Goal: Information Seeking & Learning: Learn about a topic

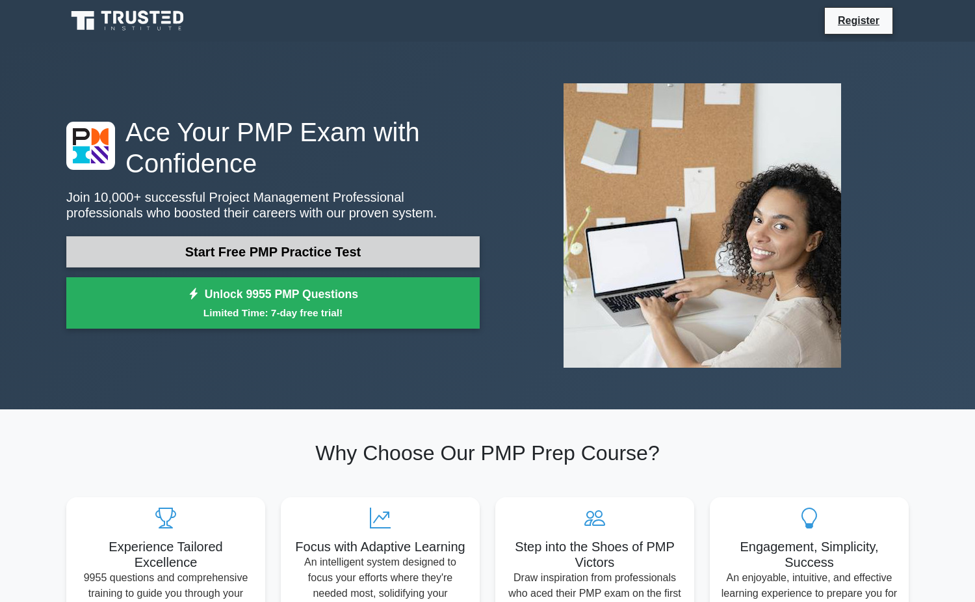
click at [317, 239] on link "Start Free PMP Practice Test" at bounding box center [273, 251] width 414 height 31
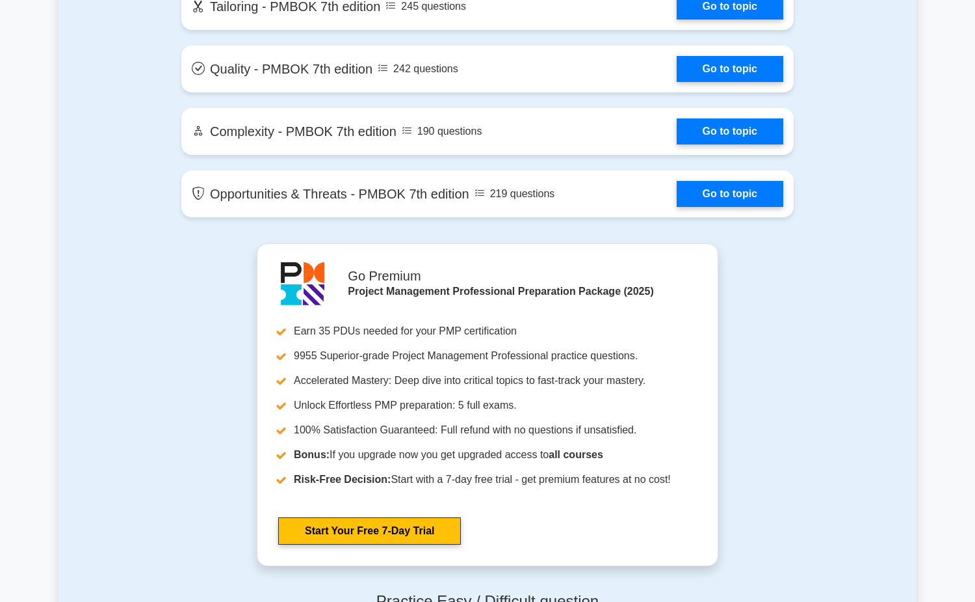
scroll to position [3338, 0]
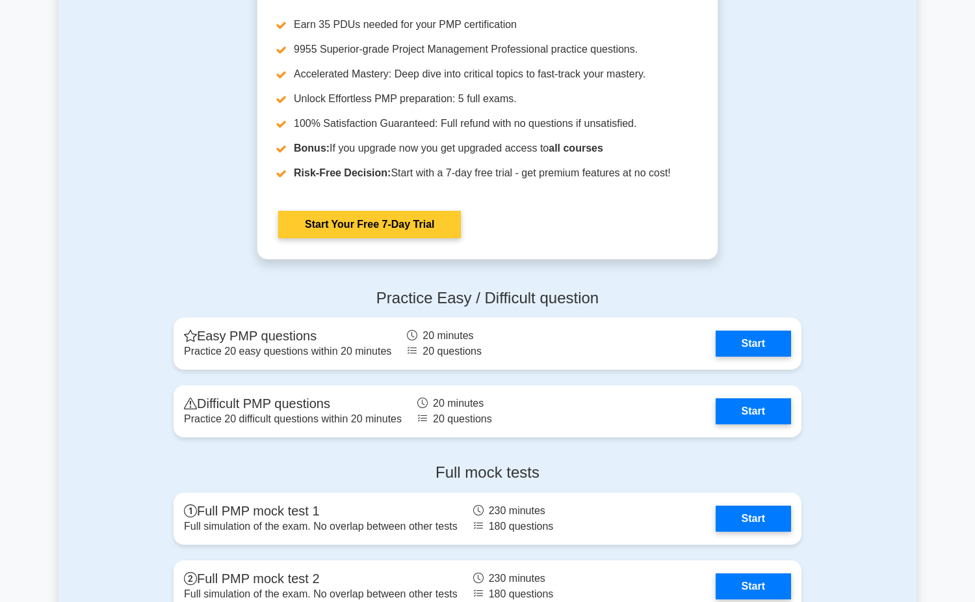
click at [375, 224] on link "Start Your Free 7-Day Trial" at bounding box center [369, 224] width 183 height 27
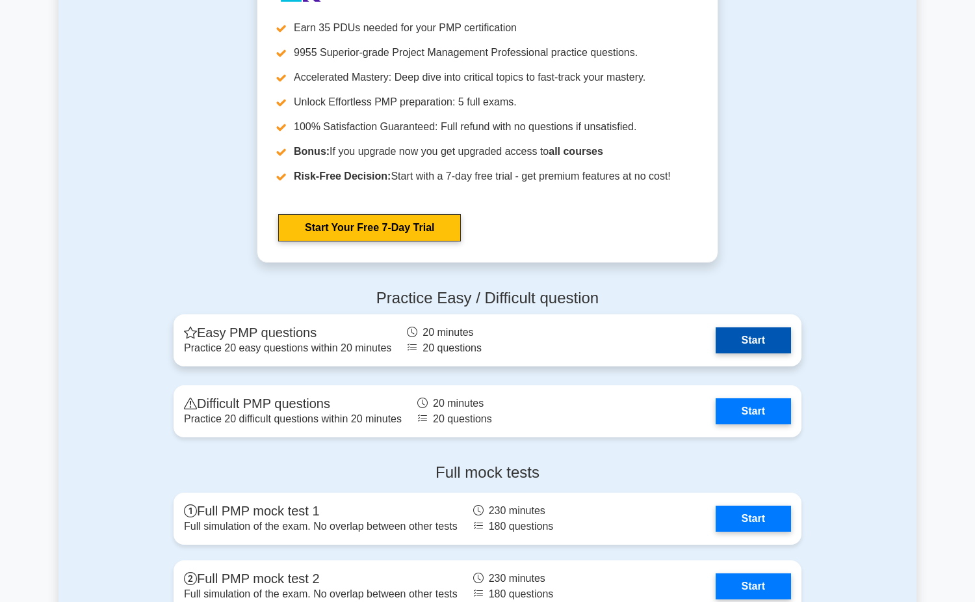
click at [733, 327] on link "Start" at bounding box center [753, 340] width 75 height 26
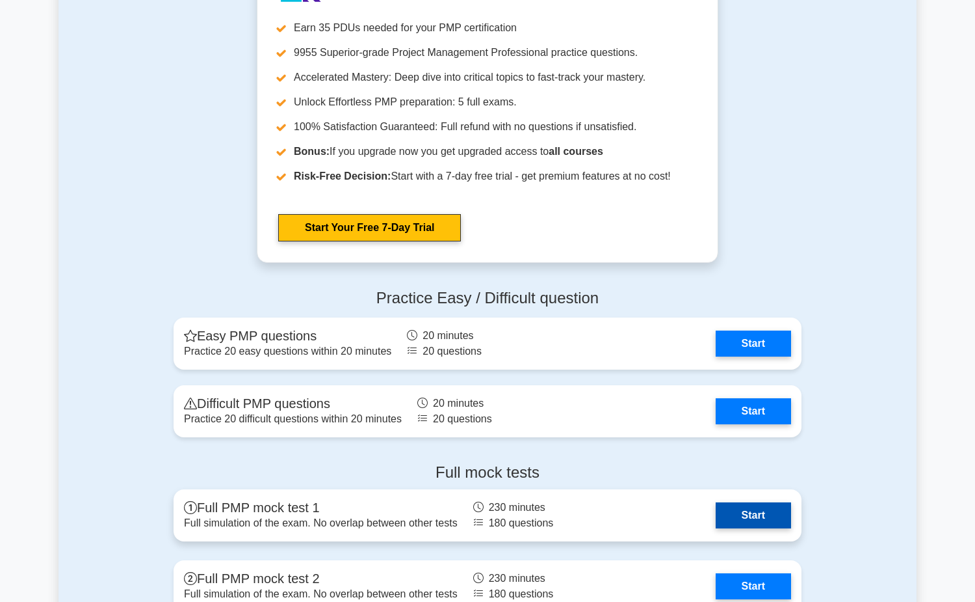
click at [752, 523] on link "Start" at bounding box center [753, 515] width 75 height 26
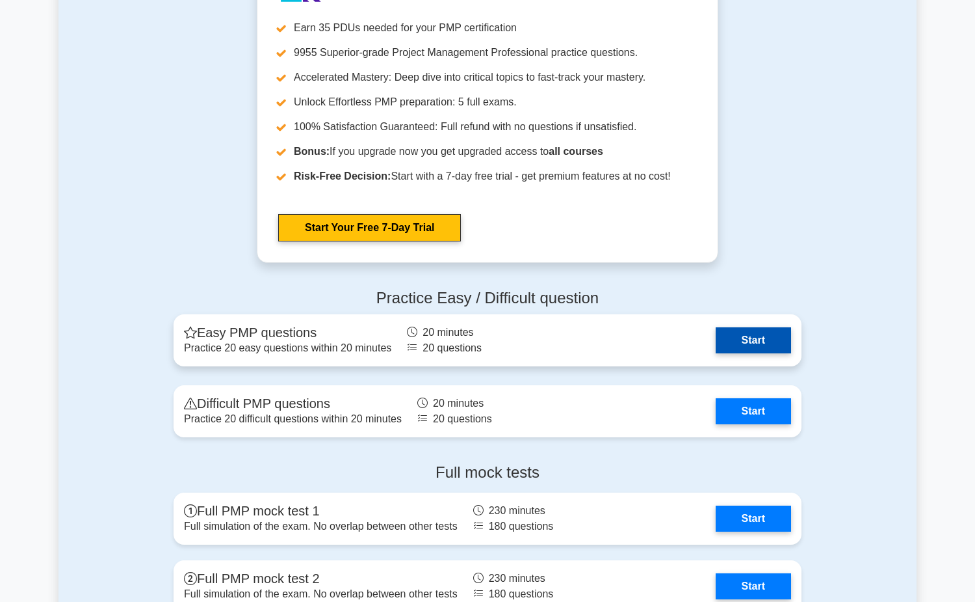
click at [748, 332] on link "Start" at bounding box center [753, 340] width 75 height 26
click at [758, 342] on link "Start" at bounding box center [753, 340] width 75 height 26
click at [776, 345] on link "Start" at bounding box center [753, 340] width 75 height 26
click at [745, 337] on link "Start" at bounding box center [753, 340] width 75 height 26
click at [730, 334] on link "Start" at bounding box center [753, 340] width 75 height 26
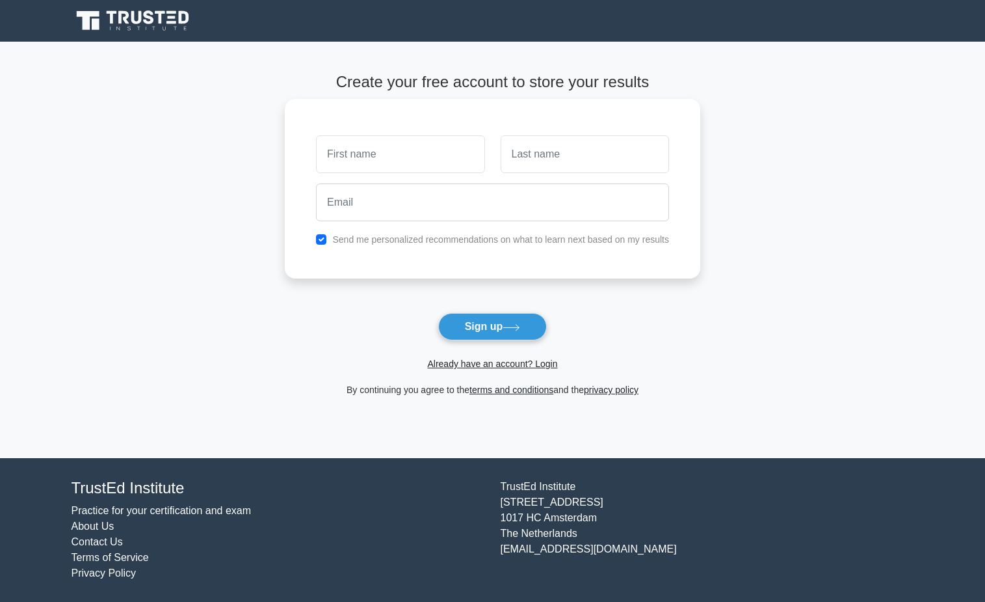
click at [408, 170] on input "text" at bounding box center [400, 154] width 168 height 38
click at [378, 152] on input "text" at bounding box center [400, 154] width 168 height 38
click at [348, 159] on input "text" at bounding box center [400, 154] width 168 height 38
type input "chung"
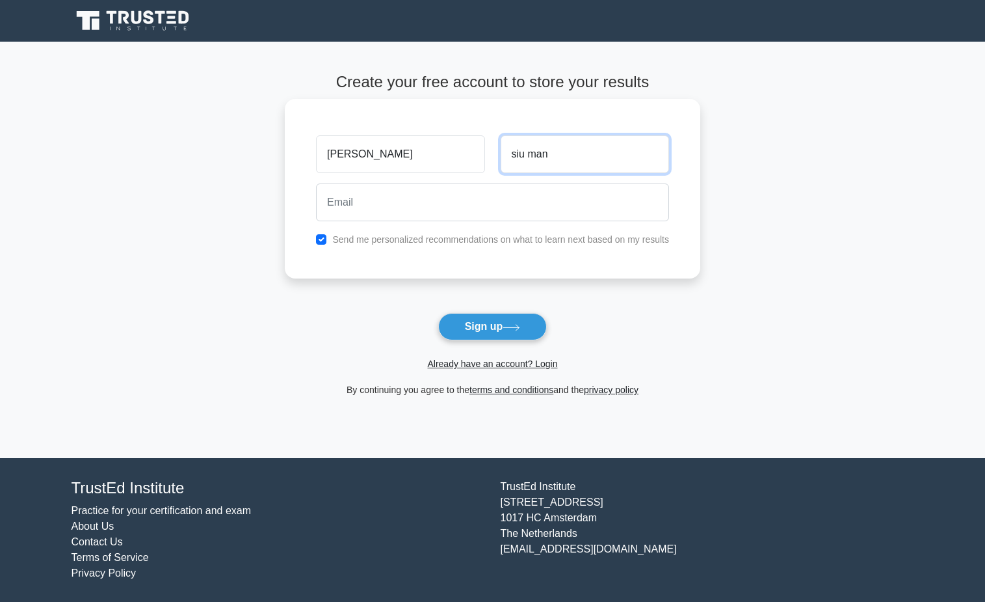
type input "siu man"
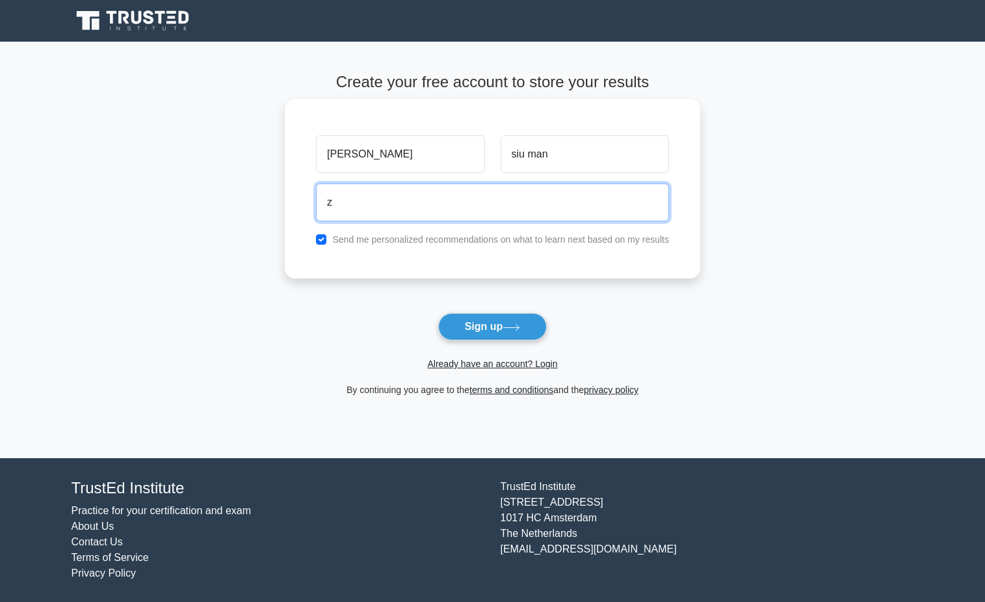
type input "zhsmchung2019@gmail.com"
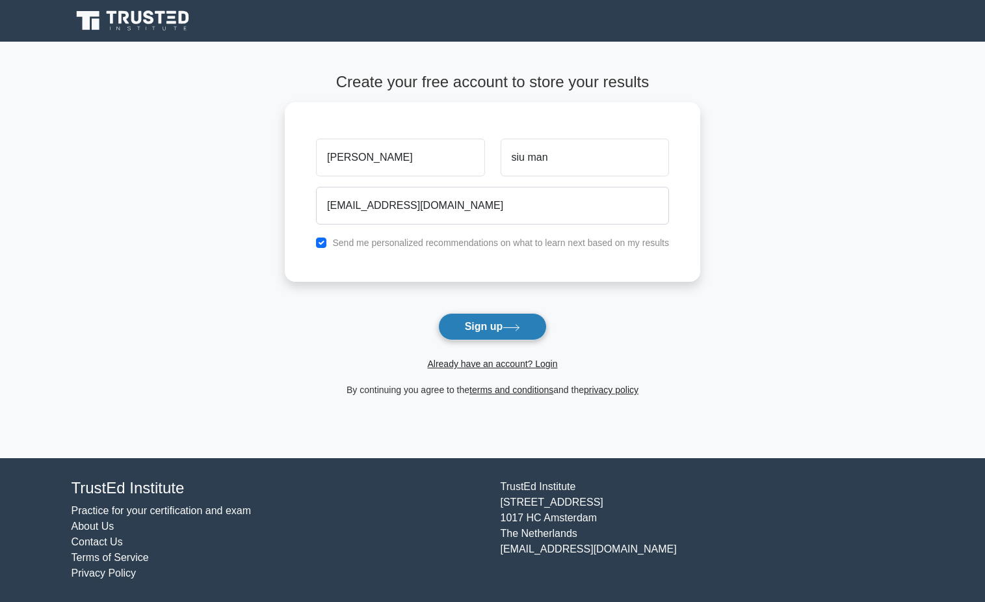
click at [499, 324] on button "Sign up" at bounding box center [492, 326] width 109 height 27
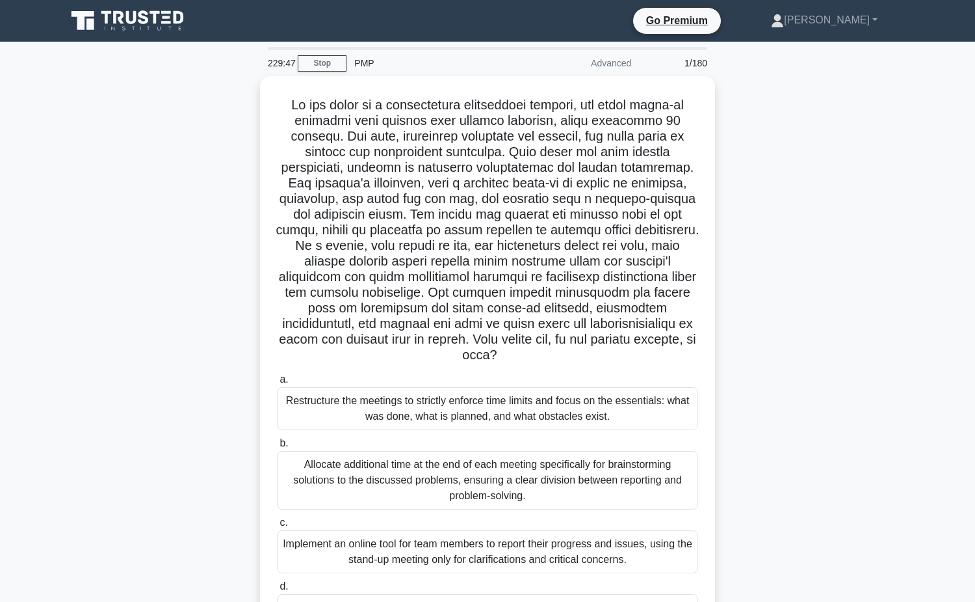
click at [360, 65] on div "PMP" at bounding box center [436, 63] width 179 height 26
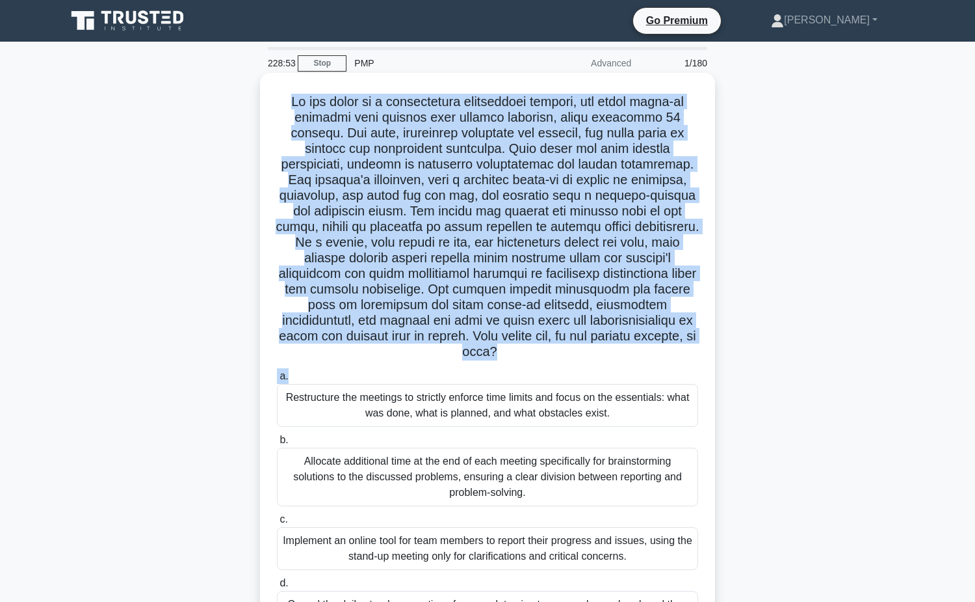
drag, startPoint x: 423, startPoint y: 134, endPoint x: 646, endPoint y: 368, distance: 323.3
click at [646, 368] on div ".spinner_0XTQ{transform-origin:center;animation:spinner_y6GP .75s linear infini…" at bounding box center [487, 362] width 445 height 568
click at [630, 378] on label "a. Restructure the meetings to strictly enforce time limits and focus on the es…" at bounding box center [487, 397] width 421 height 59
click at [277, 378] on input "a. Restructure the meetings to strictly enforce time limits and focus on the es…" at bounding box center [277, 376] width 0 height 8
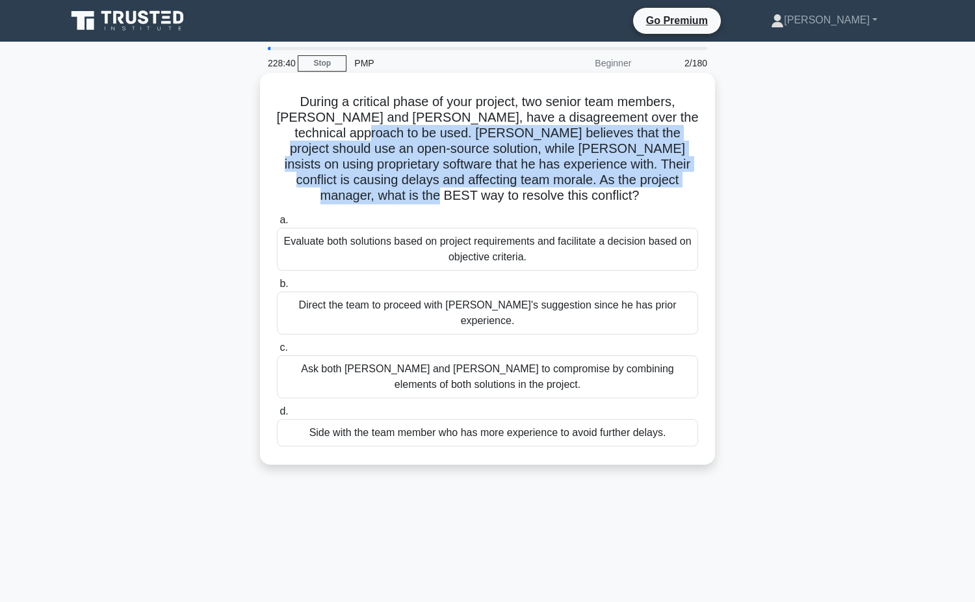
drag, startPoint x: 675, startPoint y: 187, endPoint x: 292, endPoint y: 138, distance: 386.1
click at [292, 138] on h5 "During a critical phase of your project, two senior team members, Alice and Bob…" at bounding box center [488, 149] width 424 height 111
click at [408, 145] on h5 "During a critical phase of your project, two senior team members, Alice and Bob…" at bounding box center [488, 149] width 424 height 111
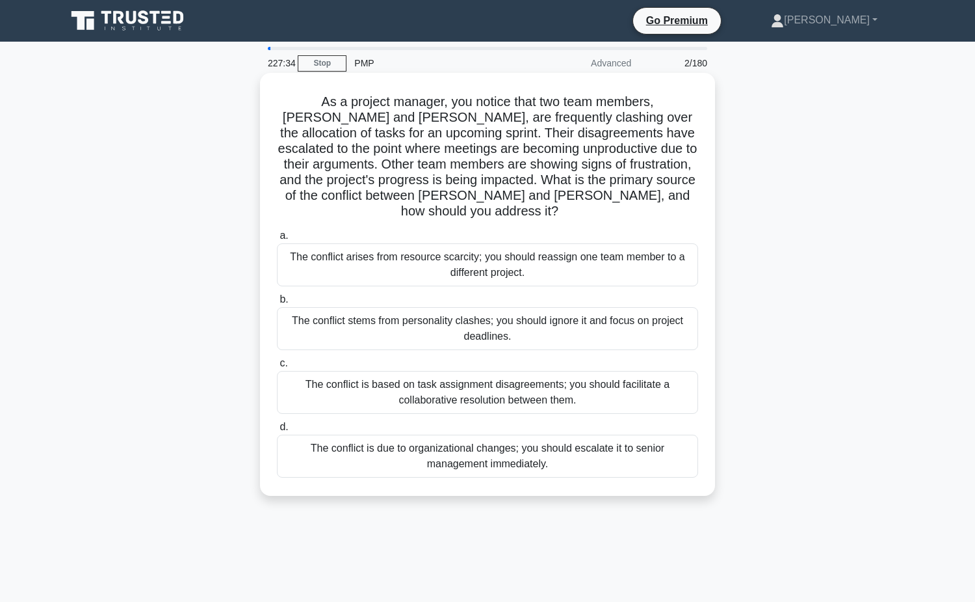
click at [639, 198] on h5 "As a project manager, you notice that two team members, Lisa and Mark, are freq…" at bounding box center [488, 157] width 424 height 126
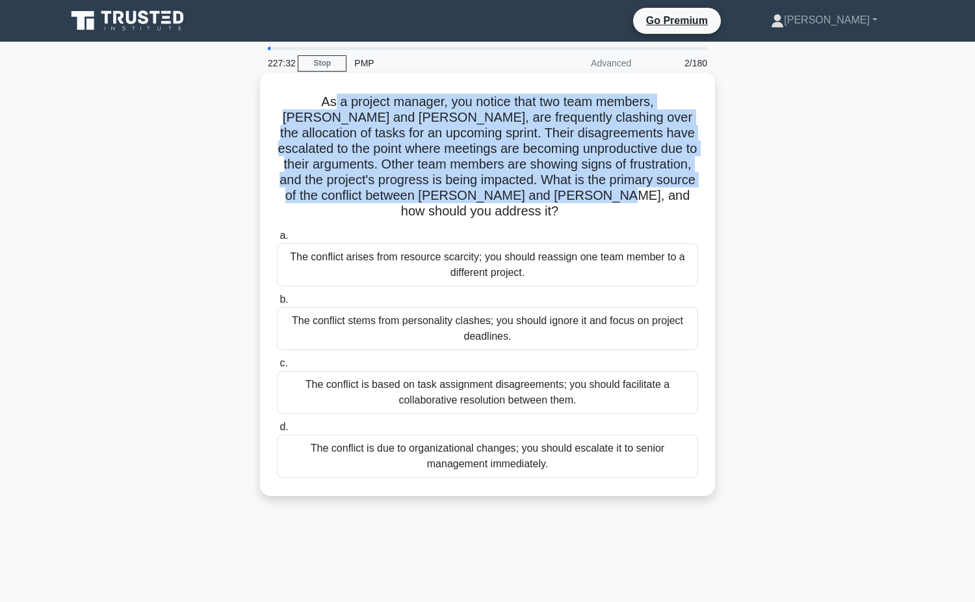
drag, startPoint x: 646, startPoint y: 197, endPoint x: 304, endPoint y: 109, distance: 353.3
click at [304, 109] on h5 "As a project manager, you notice that two team members, Lisa and Mark, are freq…" at bounding box center [488, 157] width 424 height 126
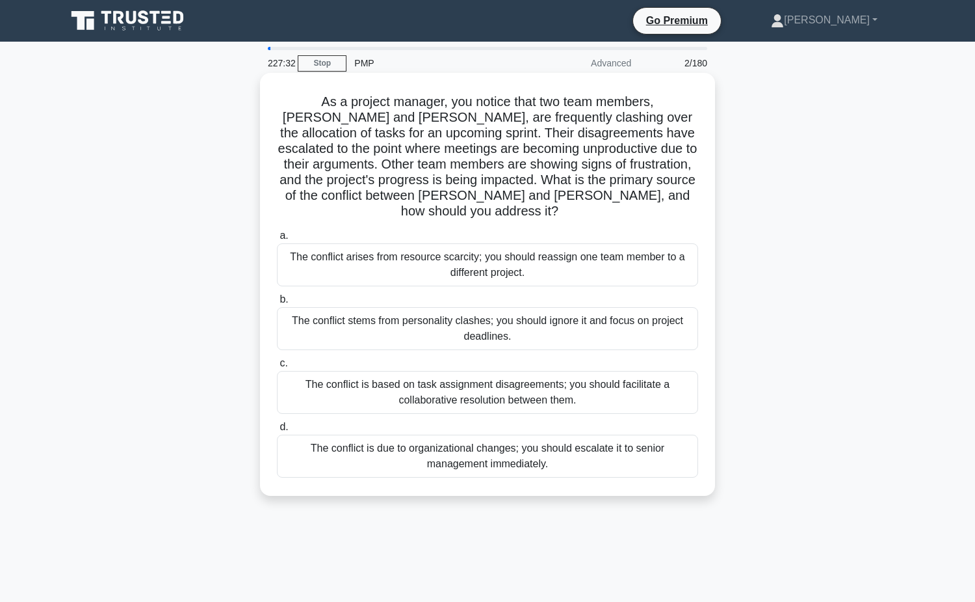
click at [292, 105] on h5 "As a project manager, you notice that two team members, Lisa and Mark, are freq…" at bounding box center [488, 157] width 424 height 126
drag, startPoint x: 292, startPoint y: 101, endPoint x: 644, endPoint y: 452, distance: 497.1
click at [644, 452] on div "As a project manager, you notice that two team members, Lisa and Mark, are freq…" at bounding box center [487, 284] width 445 height 412
copy div "As a project manager, you notice that two team members, Lisa and Mark, are freq…"
click at [381, 228] on label "a. The conflict arises from resource scarcity; you should reassign one team mem…" at bounding box center [487, 257] width 421 height 59
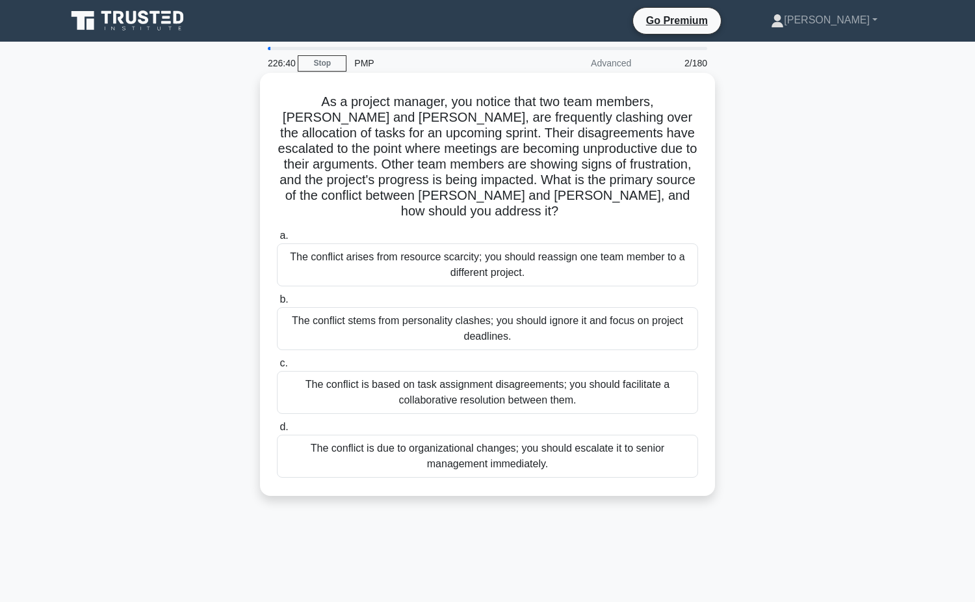
click at [277, 232] on input "a. The conflict arises from resource scarcity; you should reassign one team mem…" at bounding box center [277, 236] width 0 height 8
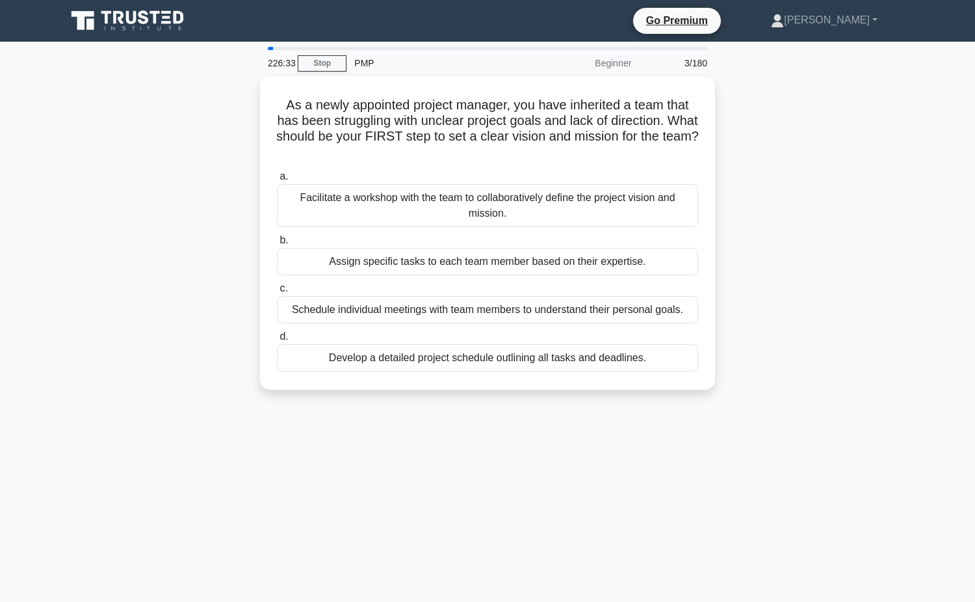
click at [267, 50] on div "226:33" at bounding box center [279, 63] width 38 height 26
drag, startPoint x: 269, startPoint y: 46, endPoint x: 262, endPoint y: 46, distance: 7.2
click at [262, 46] on main "226:33 Stop PMP Beginner 3/180 As a newly appointed project manager, you have i…" at bounding box center [487, 372] width 975 height 661
click at [600, 64] on div "Beginner" at bounding box center [582, 63] width 114 height 26
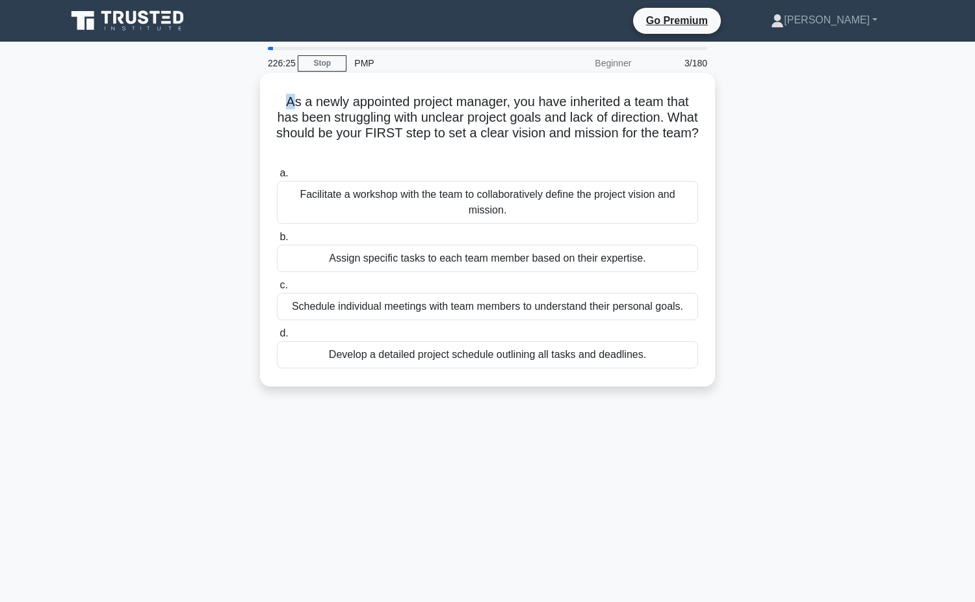
click at [289, 96] on h5 "As a newly appointed project manager, you have inherited a team that has been s…" at bounding box center [488, 126] width 424 height 64
click at [596, 155] on h5 "As a newly appointed project manager, you have inherited a team that has been s…" at bounding box center [488, 126] width 424 height 64
drag, startPoint x: 675, startPoint y: 362, endPoint x: 274, endPoint y: 106, distance: 476.1
click at [274, 106] on div "As a newly appointed project manager, you have inherited a team that has been s…" at bounding box center [487, 229] width 445 height 303
copy div "As a newly appointed project manager, you have inherited a team that has been s…"
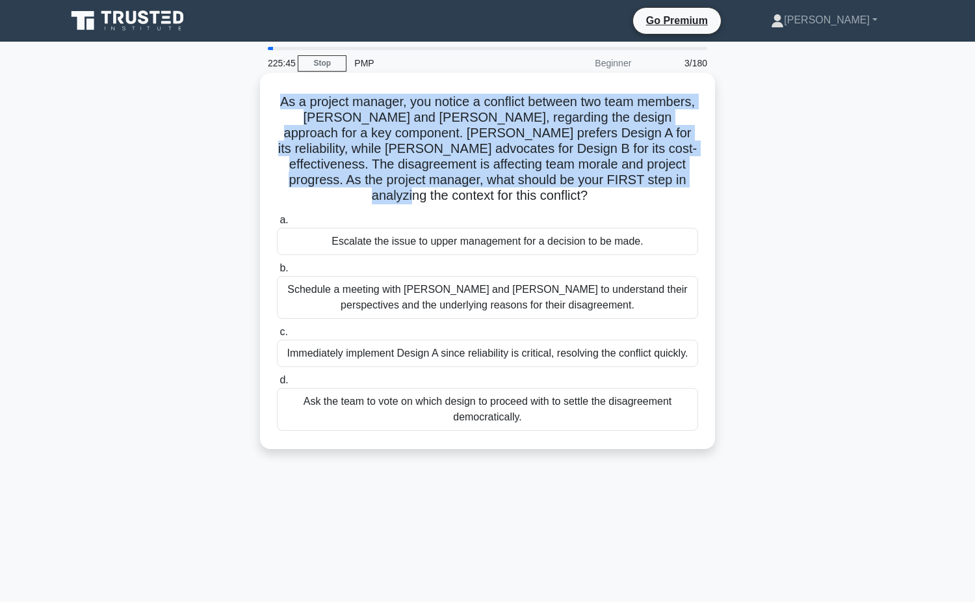
drag, startPoint x: 514, startPoint y: 193, endPoint x: 308, endPoint y: 104, distance: 225.2
click at [308, 104] on h5 "As a project manager, you notice a conflict between two team members, Sarah and…" at bounding box center [488, 149] width 424 height 111
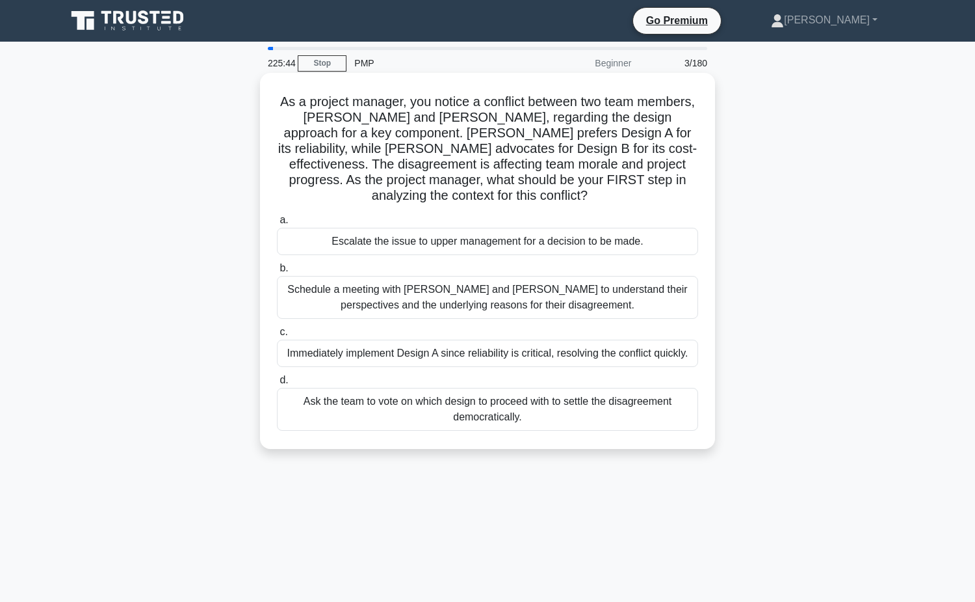
click at [639, 207] on div "As a project manager, you notice a conflict between two team members, Sarah and…" at bounding box center [487, 260] width 445 height 365
drag, startPoint x: 698, startPoint y: 413, endPoint x: 285, endPoint y: 106, distance: 514.5
click at [285, 106] on div "As a project manager, you notice a conflict between two team members, Sarah and…" at bounding box center [487, 260] width 445 height 365
copy div "As a project manager, you notice a conflict between two team members, Sarah and…"
click at [585, 199] on h5 "As a project manager, you notice a conflict between two team members, Sarah and…" at bounding box center [488, 149] width 424 height 111
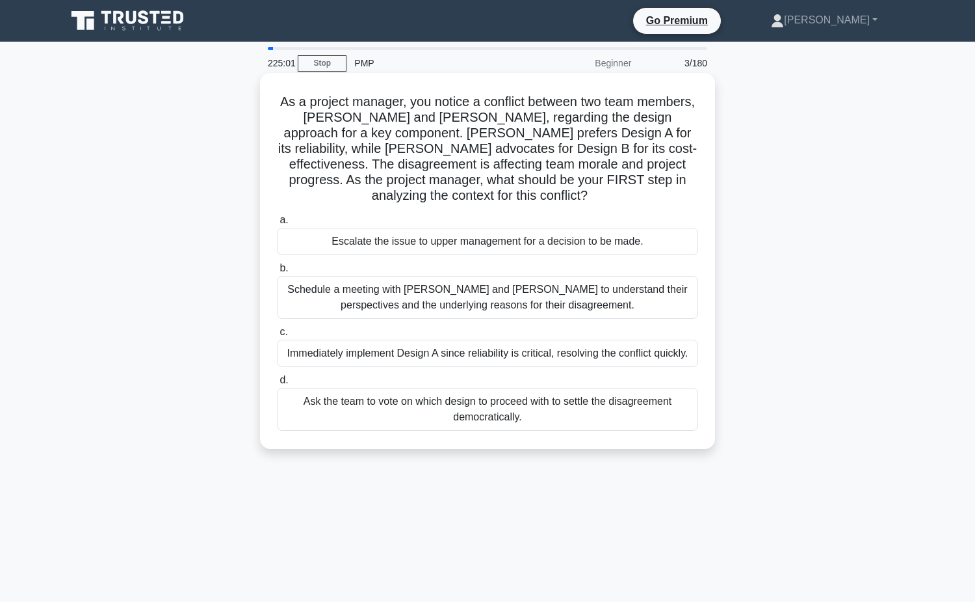
click at [497, 282] on div "Schedule a meeting with Sarah and John to understand their perspectives and the…" at bounding box center [487, 297] width 421 height 43
click at [277, 272] on input "b. Schedule a meeting with Sarah and John to understand their perspectives and …" at bounding box center [277, 268] width 0 height 8
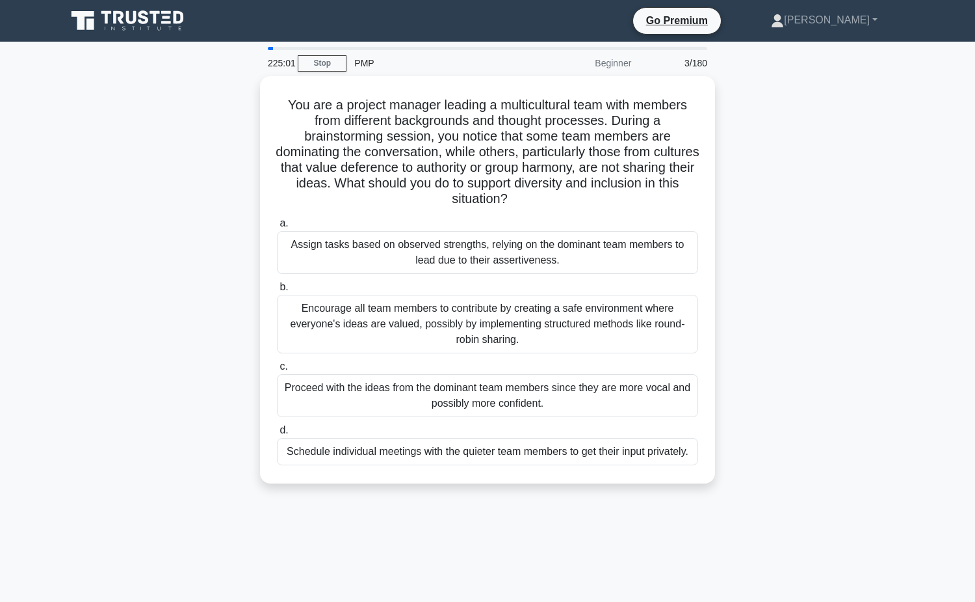
click at [495, 291] on label "b. Encourage all team members to contribute by creating a safe environment wher…" at bounding box center [487, 316] width 421 height 74
click at [277, 291] on input "b. Encourage all team members to contribute by creating a safe environment wher…" at bounding box center [277, 287] width 0 height 8
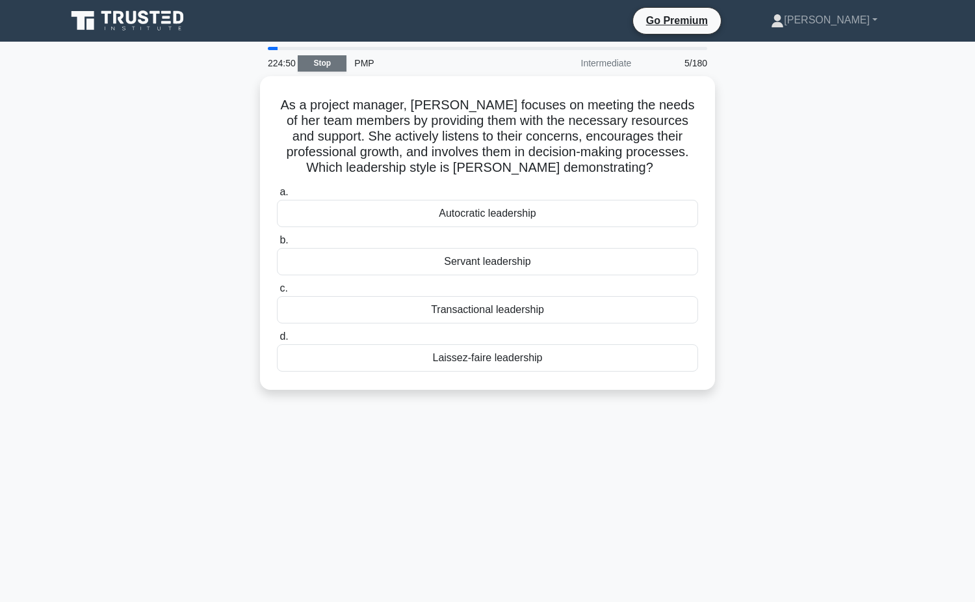
click at [321, 65] on link "Stop" at bounding box center [322, 63] width 49 height 16
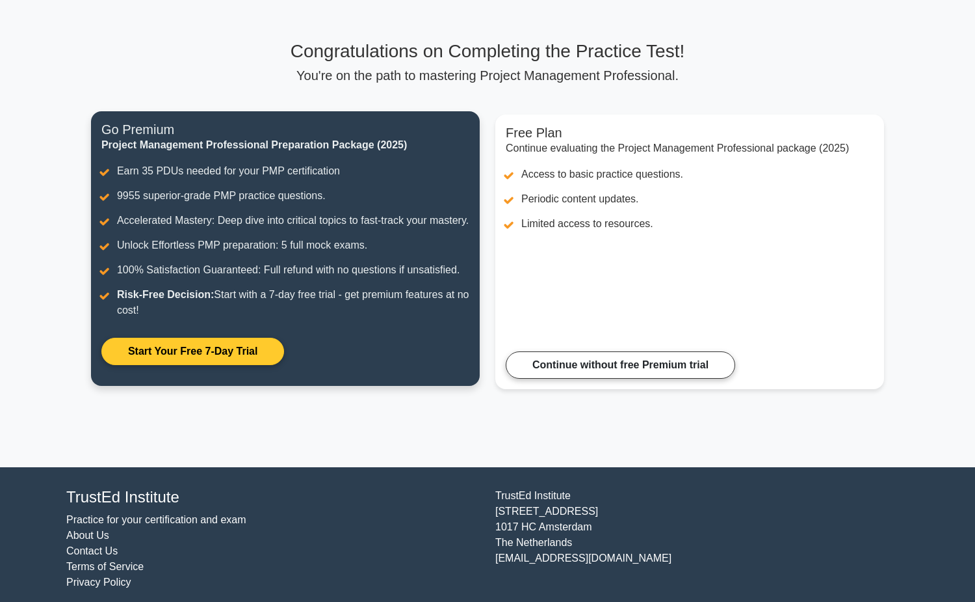
scroll to position [88, 0]
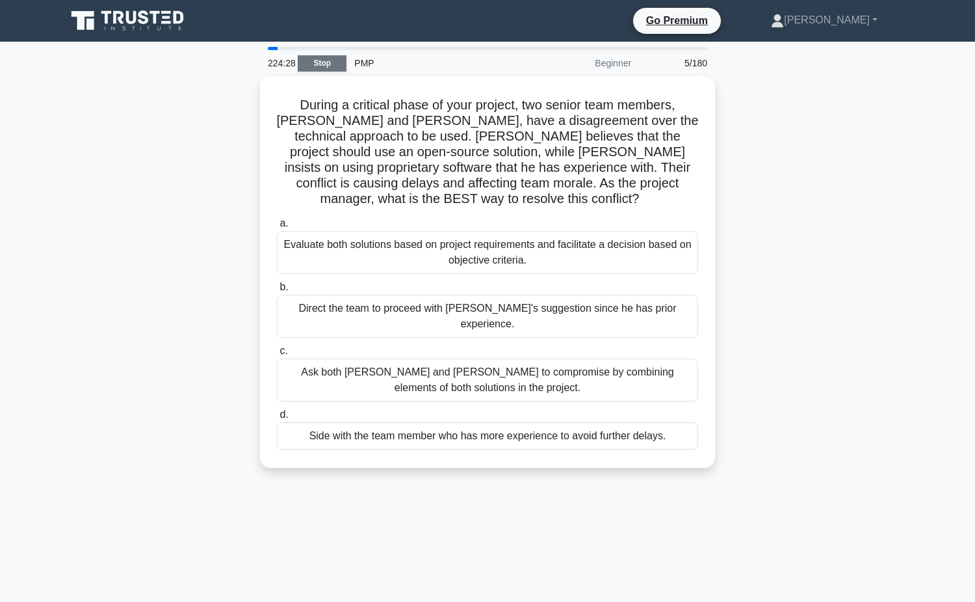
click at [315, 61] on link "Stop" at bounding box center [322, 63] width 49 height 16
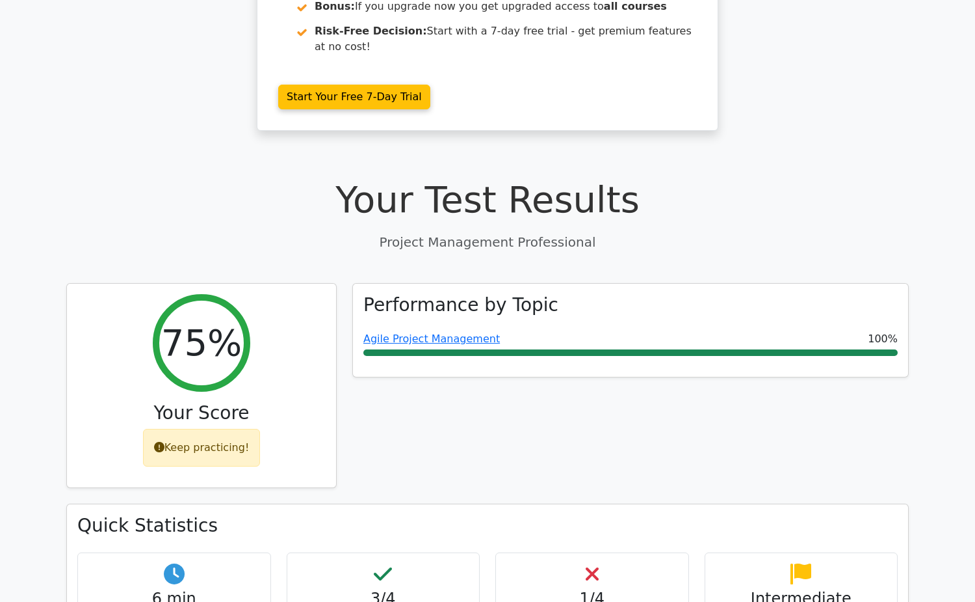
scroll to position [607, 0]
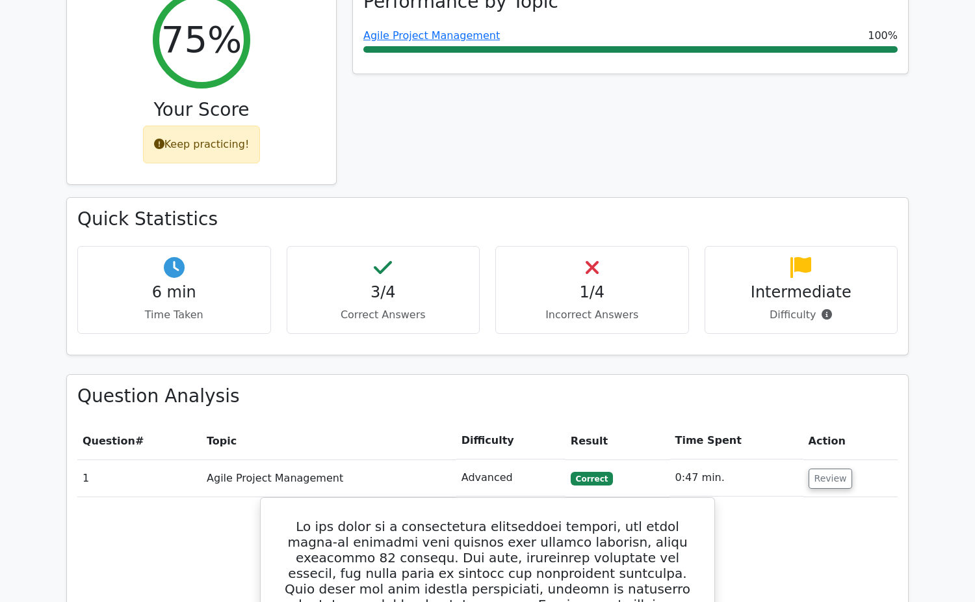
click at [593, 283] on h4 "1/4" at bounding box center [593, 292] width 172 height 19
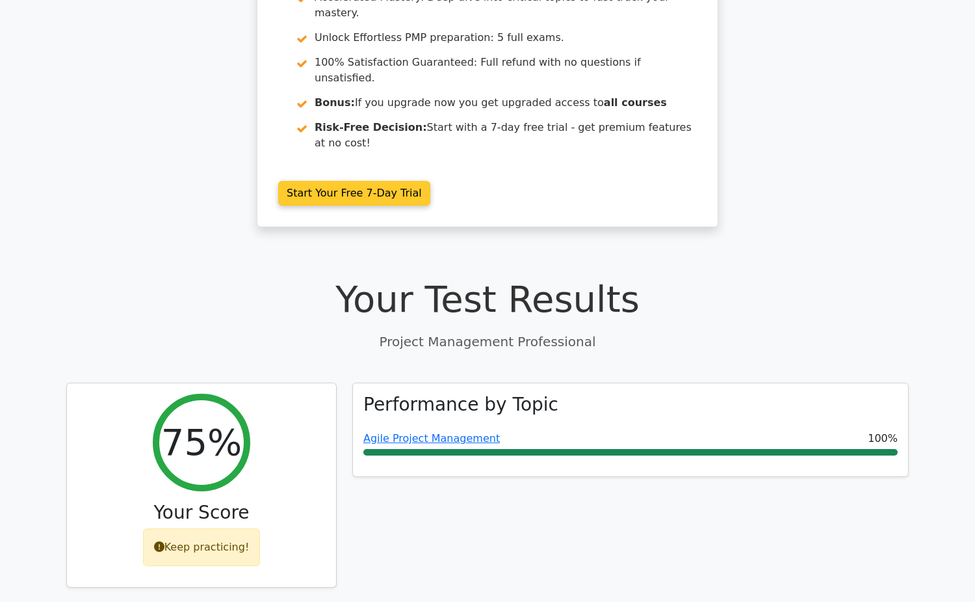
scroll to position [0, 0]
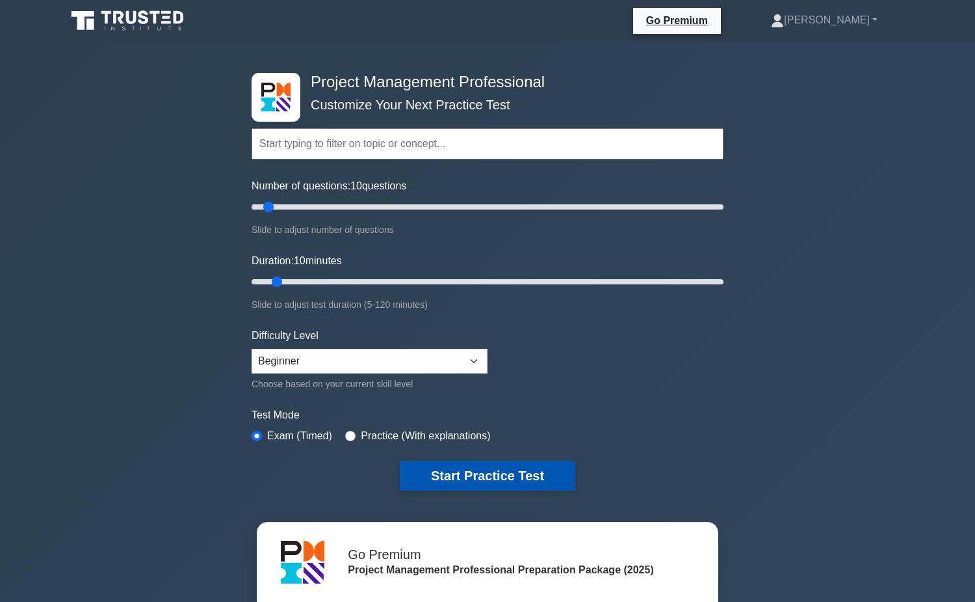
click at [470, 470] on button "Start Practice Test" at bounding box center [488, 475] width 176 height 30
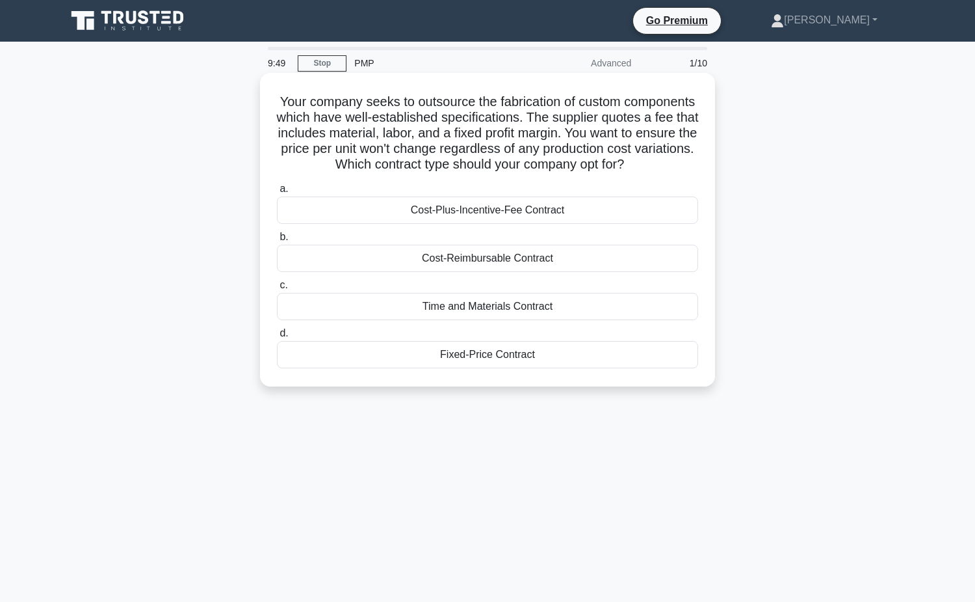
drag, startPoint x: 496, startPoint y: 161, endPoint x: 313, endPoint y: 99, distance: 193.5
click at [313, 99] on h5 "Your company seeks to outsource the fabrication of custom components which have…" at bounding box center [488, 133] width 424 height 79
copy h5 "Your company seeks to outsource the fabrication of custom components which have…"
click at [536, 173] on h5 "Your company seeks to outsource the fabrication of custom components which have…" at bounding box center [488, 133] width 424 height 79
drag, startPoint x: 520, startPoint y: 187, endPoint x: 403, endPoint y: 120, distance: 135.1
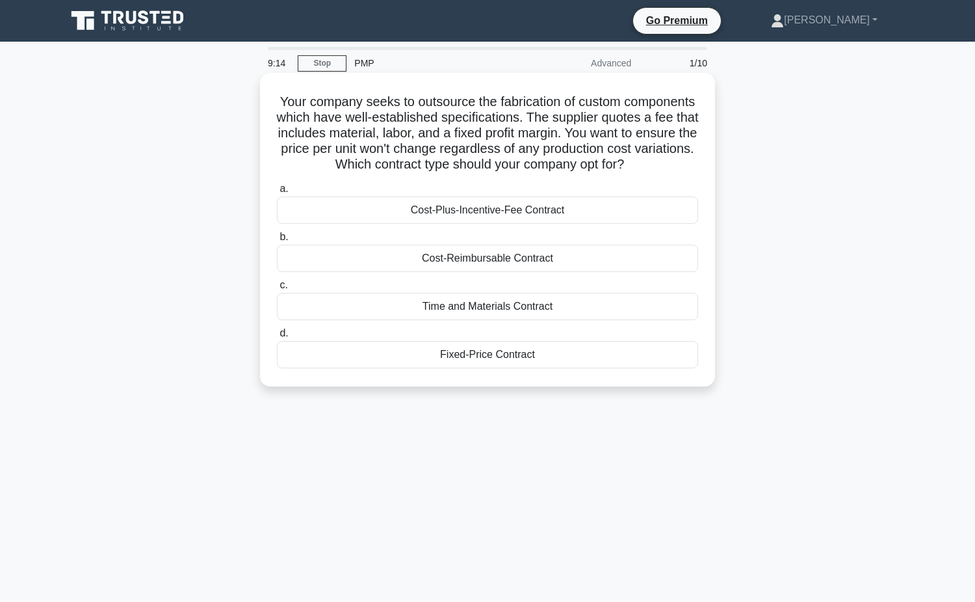
click at [403, 120] on h5 "Your company seeks to outsource the fabrication of custom components which have…" at bounding box center [488, 133] width 424 height 79
click at [382, 120] on h5 "Your company seeks to outsource the fabrication of custom components which have…" at bounding box center [488, 133] width 424 height 79
drag, startPoint x: 311, startPoint y: 102, endPoint x: 654, endPoint y: 372, distance: 436.2
click at [654, 372] on div "Your company seeks to outsource the fabrication of custom components which have…" at bounding box center [487, 229] width 445 height 303
copy div "Your company seeks to outsource the fabrication of custom components which have…"
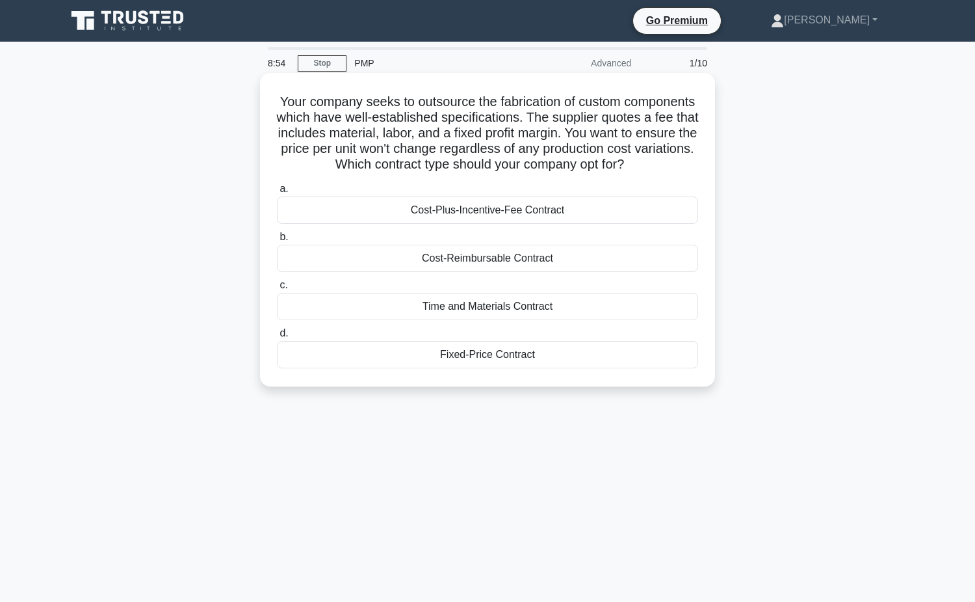
click at [602, 341] on label "d. Fixed-Price Contract" at bounding box center [487, 346] width 421 height 43
click at [277, 337] on input "d. Fixed-Price Contract" at bounding box center [277, 333] width 0 height 8
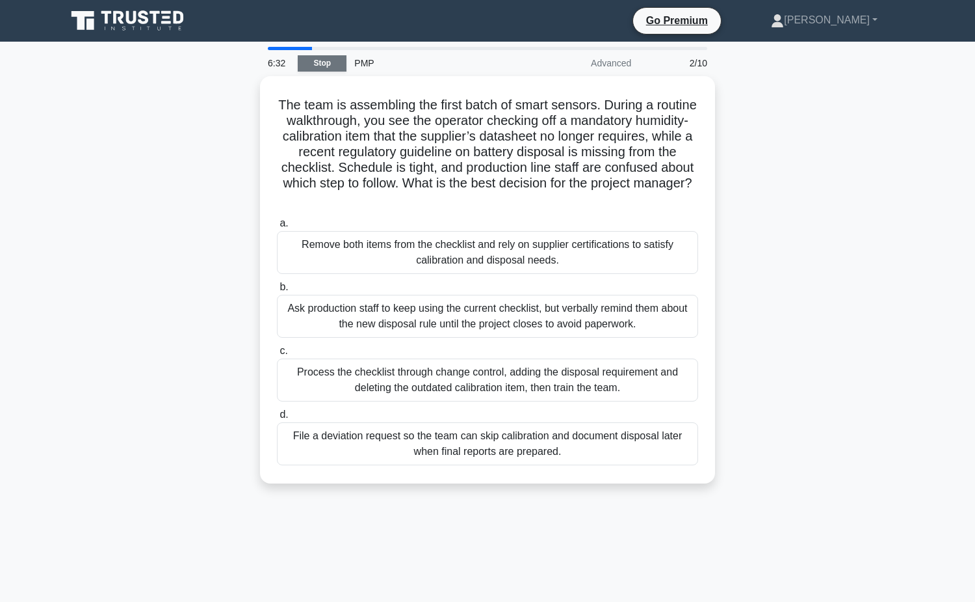
click at [326, 60] on link "Stop" at bounding box center [322, 63] width 49 height 16
